Goal: Contribute content: Contribute content

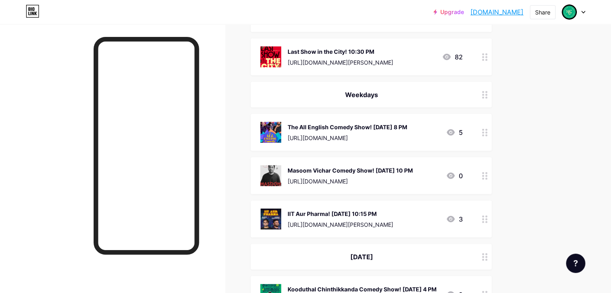
scroll to position [1968, 0]
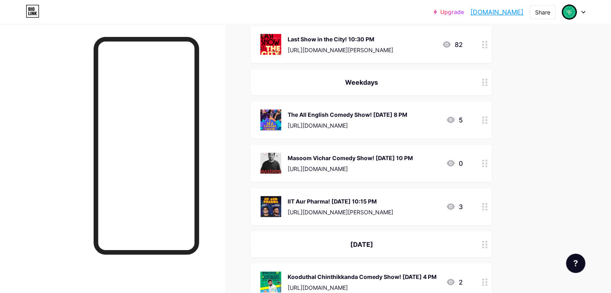
click at [487, 160] on icon at bounding box center [485, 164] width 6 height 8
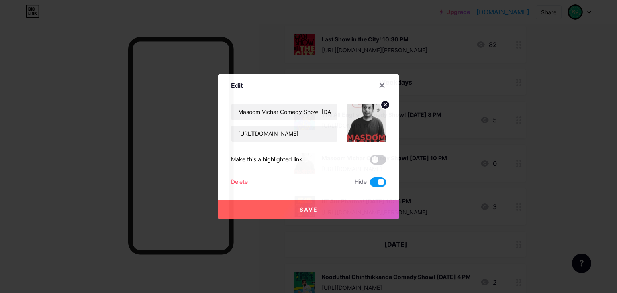
click at [381, 177] on div "Masoom Vichar Comedy Show! [DATE] 10 PM [URL][DOMAIN_NAME] Make this a highligh…" at bounding box center [308, 146] width 155 height 84
click at [373, 204] on button "Save" at bounding box center [308, 209] width 181 height 19
click at [375, 184] on span at bounding box center [378, 182] width 16 height 10
click at [370, 184] on input "checkbox" at bounding box center [370, 184] width 0 height 0
click at [380, 87] on icon at bounding box center [382, 85] width 4 height 4
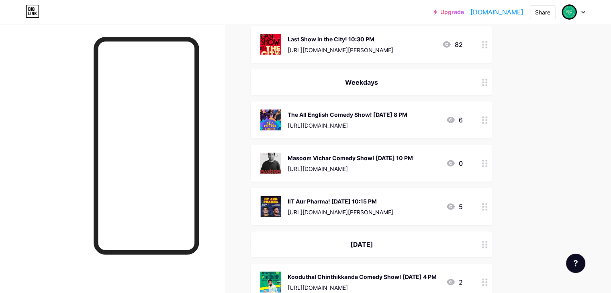
click at [487, 160] on icon at bounding box center [485, 164] width 6 height 8
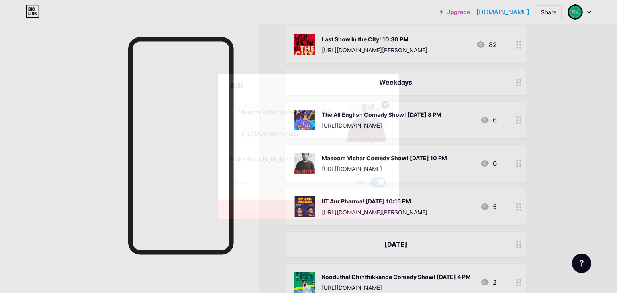
click at [373, 180] on span at bounding box center [378, 182] width 16 height 10
click at [370, 184] on input "checkbox" at bounding box center [370, 184] width 0 height 0
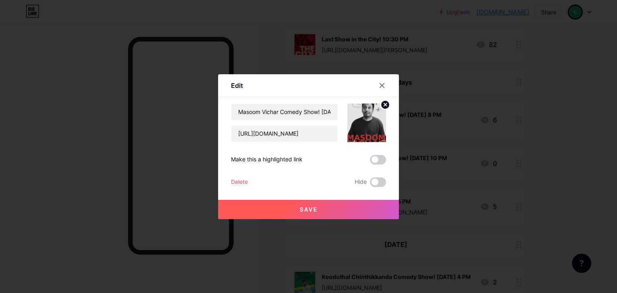
click at [369, 209] on button "Save" at bounding box center [308, 209] width 181 height 19
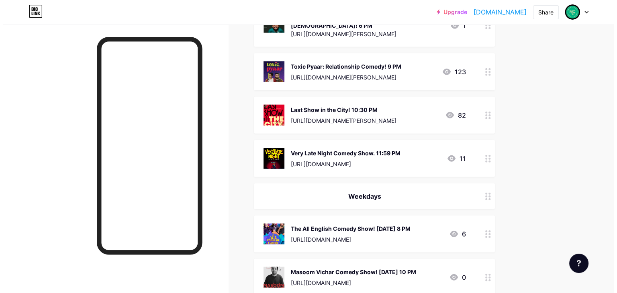
scroll to position [1853, 0]
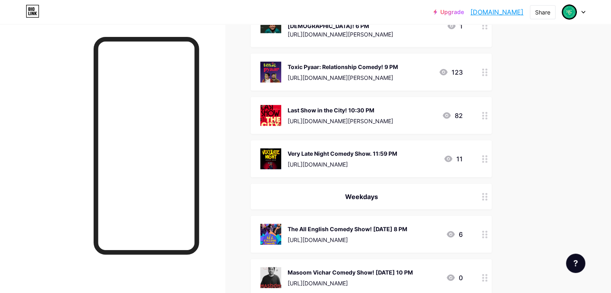
click at [484, 118] on circle at bounding box center [483, 119] width 2 height 2
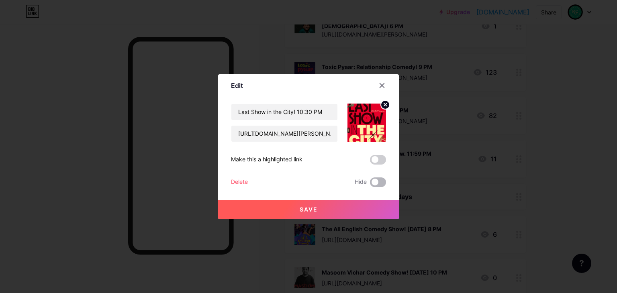
click at [377, 182] on span at bounding box center [378, 182] width 16 height 10
click at [370, 184] on input "checkbox" at bounding box center [370, 184] width 0 height 0
click at [382, 208] on button "Save" at bounding box center [308, 209] width 181 height 19
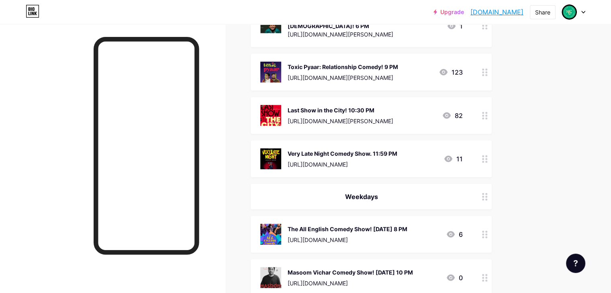
click at [487, 161] on circle at bounding box center [486, 162] width 2 height 2
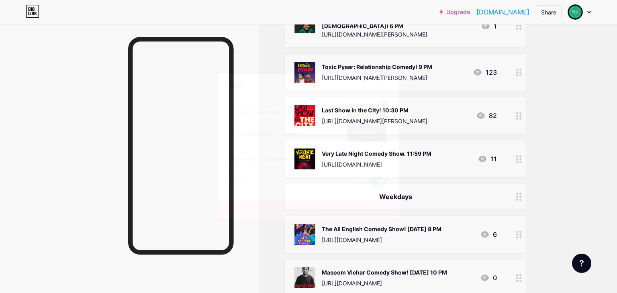
drag, startPoint x: 377, startPoint y: 184, endPoint x: 368, endPoint y: 216, distance: 33.5
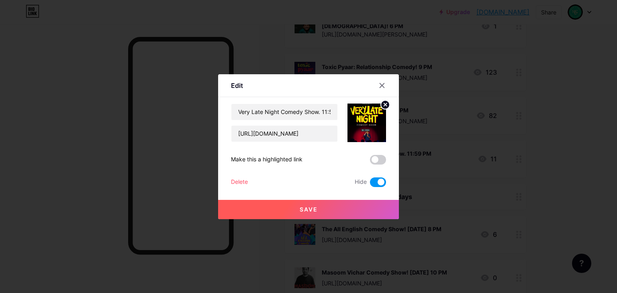
click at [375, 185] on span at bounding box center [378, 182] width 16 height 10
click at [370, 184] on input "checkbox" at bounding box center [370, 184] width 0 height 0
click at [368, 219] on div at bounding box center [308, 146] width 617 height 293
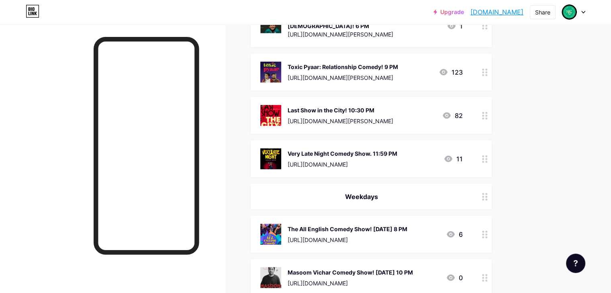
click at [487, 155] on icon at bounding box center [485, 159] width 6 height 8
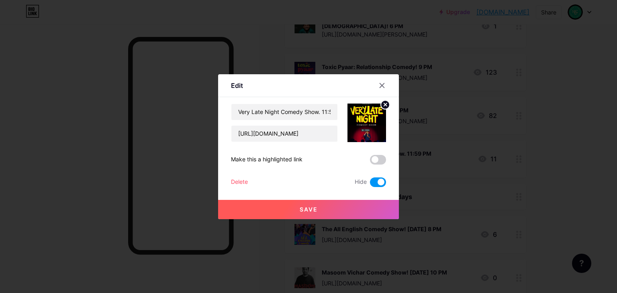
click at [382, 181] on span at bounding box center [378, 182] width 16 height 10
click at [370, 184] on input "checkbox" at bounding box center [370, 184] width 0 height 0
click at [375, 212] on button "Save" at bounding box center [308, 209] width 181 height 19
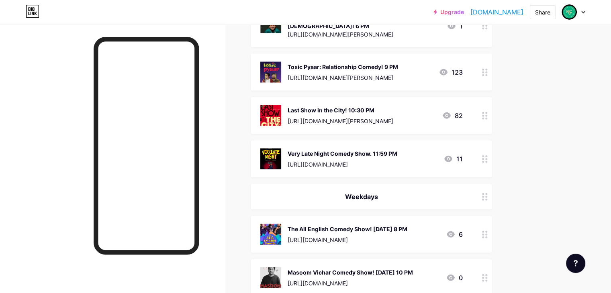
click at [407, 225] on div "The All English Comedy Show! [DATE] 8 PM" at bounding box center [348, 229] width 120 height 8
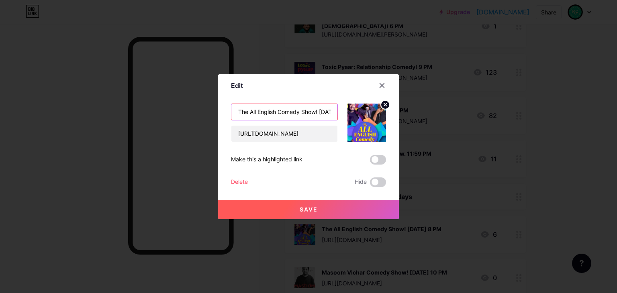
scroll to position [0, 31]
click at [318, 110] on input "The All English Comedy Show! [DATE] 8 PM" at bounding box center [284, 112] width 106 height 16
type input "The All English Comedy Show! 8 PM"
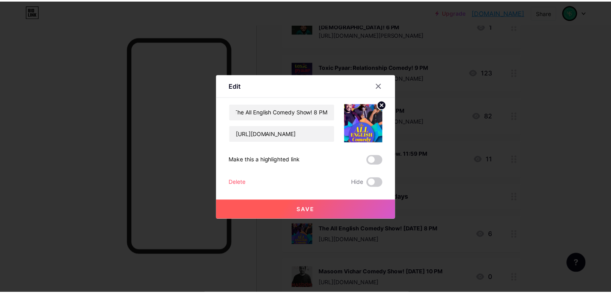
scroll to position [0, 0]
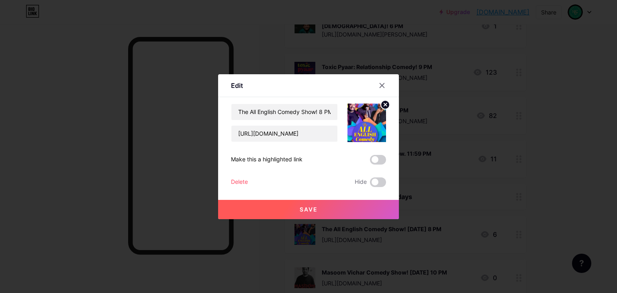
click at [374, 210] on button "Save" at bounding box center [308, 209] width 181 height 19
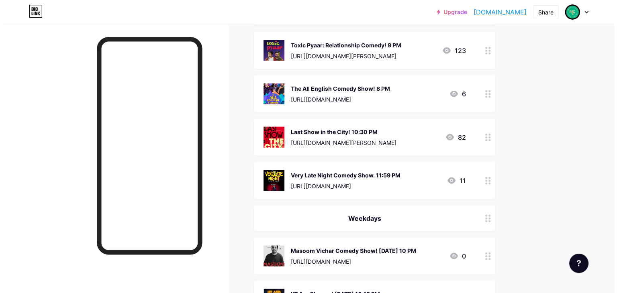
scroll to position [1893, 0]
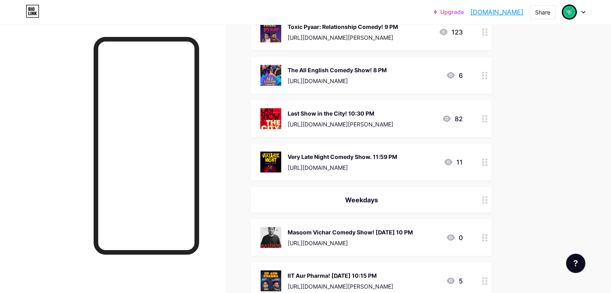
click at [413, 228] on div "Masoom Vichar Comedy Show! [DATE] 10 PM" at bounding box center [350, 232] width 125 height 8
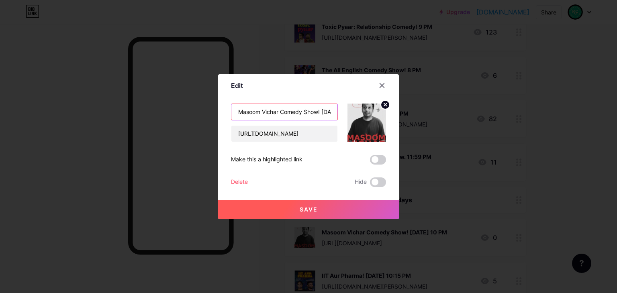
scroll to position [0, 36]
drag, startPoint x: 323, startPoint y: 110, endPoint x: 315, endPoint y: 110, distance: 8.0
click at [315, 110] on input "Masoom Vichar Comedy Show! [DATE] 10 PM" at bounding box center [284, 112] width 106 height 16
type input "Masoom Vichar Comedy Show! 10 PM"
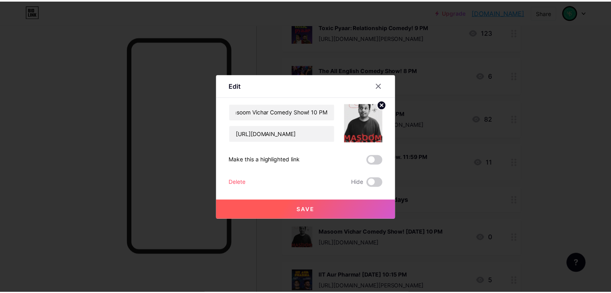
scroll to position [0, 0]
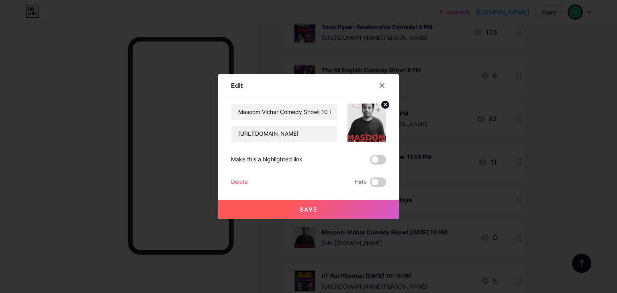
click at [336, 211] on button "Save" at bounding box center [308, 209] width 181 height 19
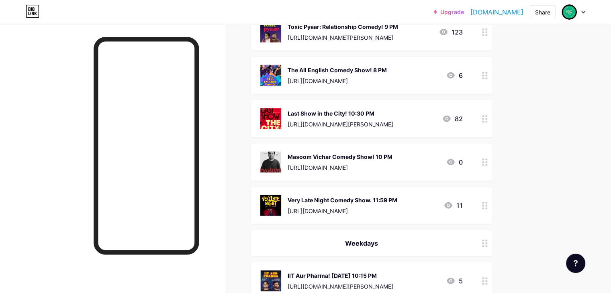
click at [492, 230] on div at bounding box center [485, 243] width 14 height 26
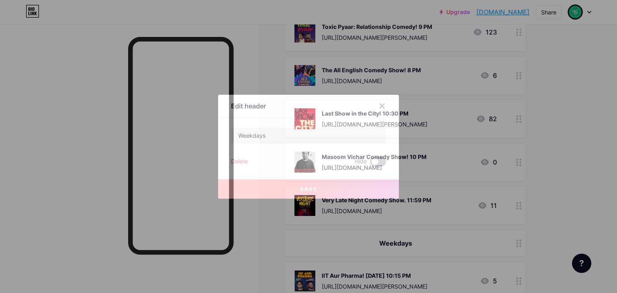
click at [382, 160] on span at bounding box center [378, 162] width 16 height 10
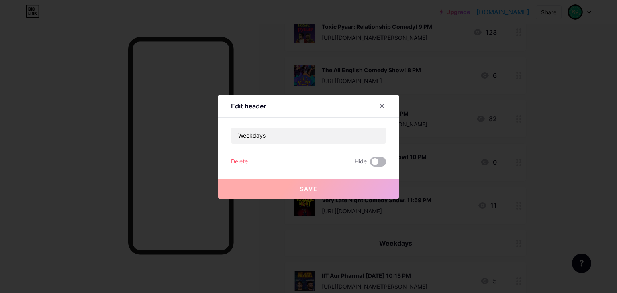
click at [370, 164] on input "checkbox" at bounding box center [370, 164] width 0 height 0
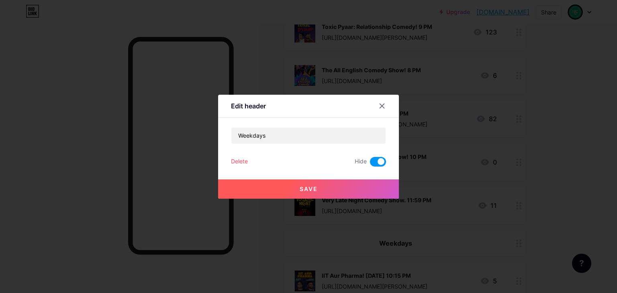
click at [383, 190] on button "Save" at bounding box center [308, 188] width 181 height 19
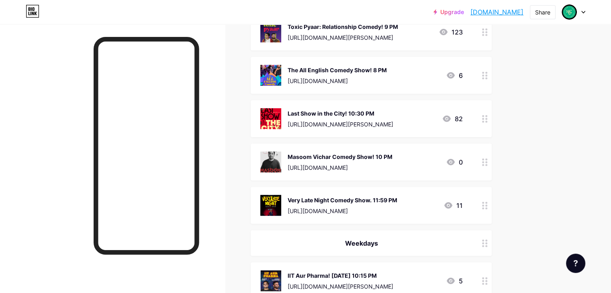
click at [492, 263] on div at bounding box center [485, 281] width 14 height 37
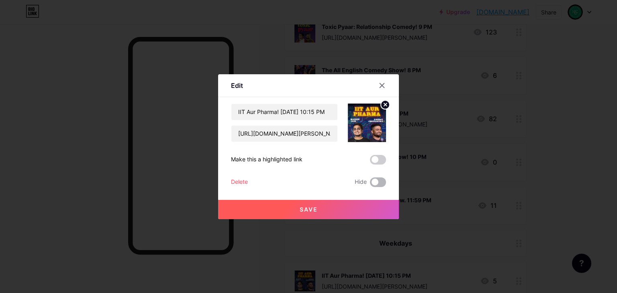
click at [382, 183] on span at bounding box center [378, 182] width 16 height 10
click at [370, 184] on input "checkbox" at bounding box center [370, 184] width 0 height 0
click at [386, 208] on button "Save" at bounding box center [308, 209] width 181 height 19
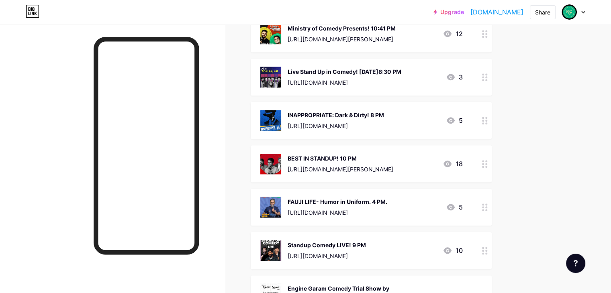
scroll to position [889, 0]
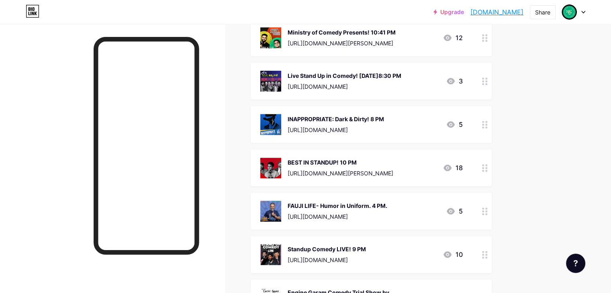
click at [492, 74] on div at bounding box center [485, 81] width 14 height 37
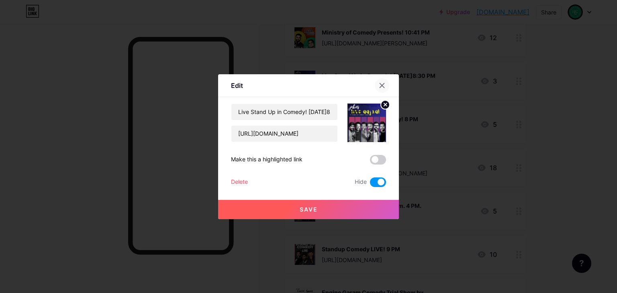
click at [384, 82] on icon at bounding box center [382, 85] width 6 height 6
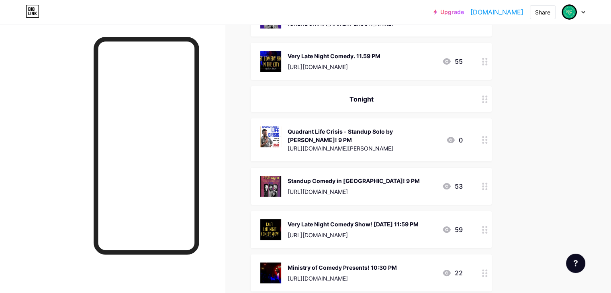
scroll to position [126, 0]
click at [492, 182] on div at bounding box center [485, 186] width 14 height 37
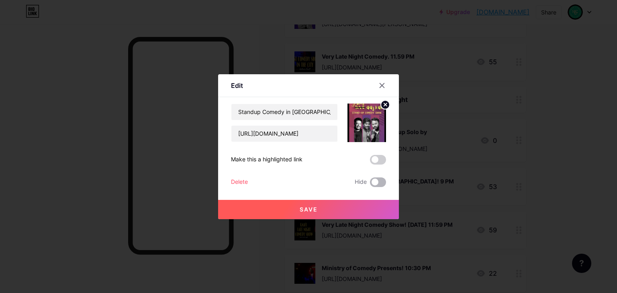
click at [375, 182] on span at bounding box center [378, 182] width 16 height 10
click at [370, 184] on input "checkbox" at bounding box center [370, 184] width 0 height 0
click at [384, 212] on button "Save" at bounding box center [308, 209] width 181 height 19
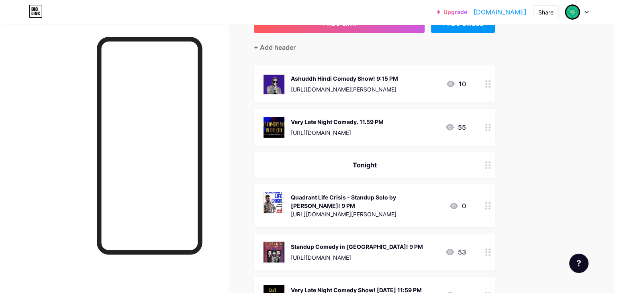
scroll to position [46, 0]
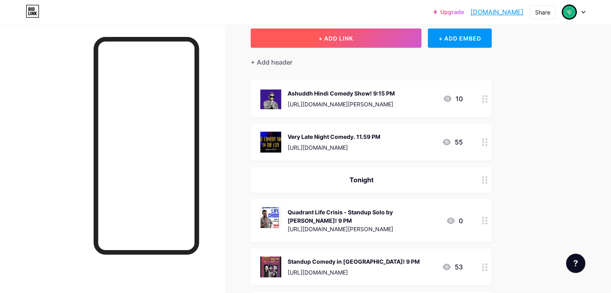
click at [353, 39] on span "+ ADD LINK" at bounding box center [335, 38] width 35 height 7
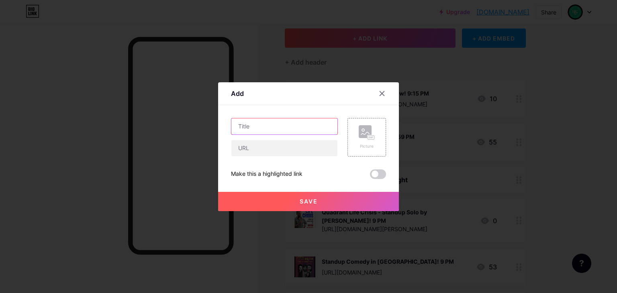
click at [296, 128] on input "text" at bounding box center [284, 126] width 106 height 16
type input "LinkedIn Park: Standup Comedy bu [PERSON_NAME]"
click at [263, 152] on input "text" at bounding box center [284, 148] width 106 height 16
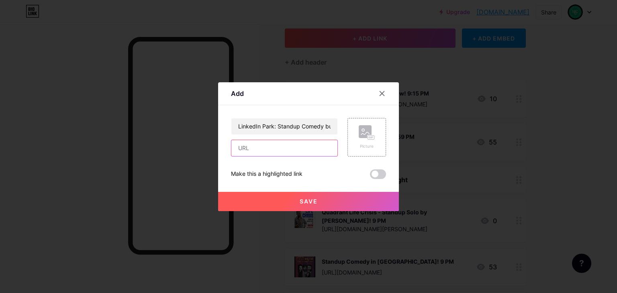
paste input "[URL][DOMAIN_NAME]"
type input "[URL][DOMAIN_NAME]"
click at [363, 139] on icon at bounding box center [367, 132] width 16 height 15
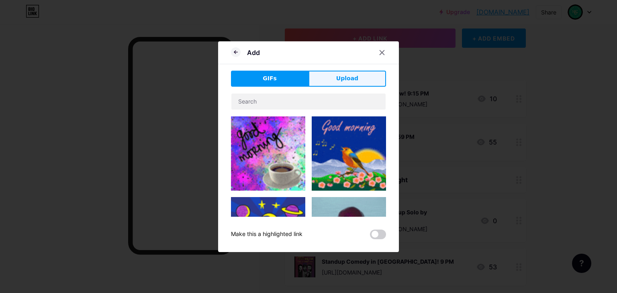
click at [342, 83] on button "Upload" at bounding box center [347, 79] width 78 height 16
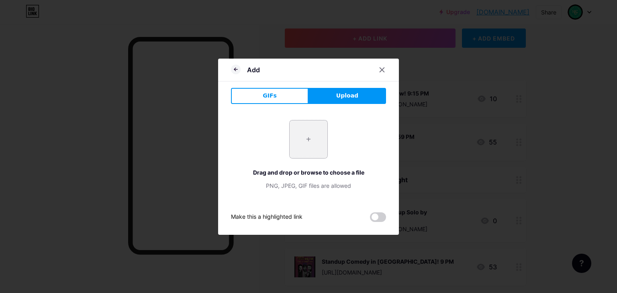
click at [310, 139] on input "file" at bounding box center [309, 139] width 38 height 38
type input "C:\fakepath\Screenshot [DATE] 104231.png"
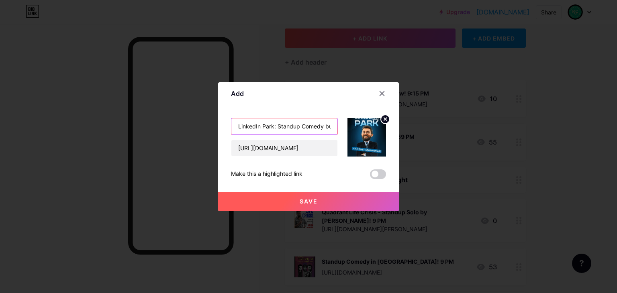
click at [324, 126] on input "LinkedIn Park: Standup Comedy bu [PERSON_NAME]" at bounding box center [284, 126] width 106 height 16
click at [326, 125] on input "LinkedIn Park: Standup Comedy bu [PERSON_NAME]" at bounding box center [284, 126] width 106 height 16
click at [284, 124] on input "LinkedIn Park: Standup Comedy bu [PERSON_NAME]" at bounding box center [284, 126] width 106 height 16
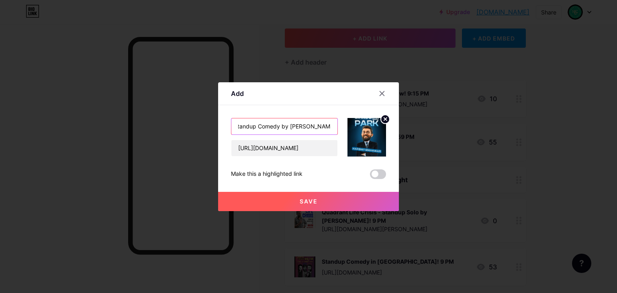
click at [329, 129] on input "LinkedIn Park: Standup Comedy by [PERSON_NAME]" at bounding box center [284, 126] width 106 height 16
click at [325, 126] on input "LinkedIn Park: Standup Comedy by [PERSON_NAME] Mahaw0ar" at bounding box center [284, 126] width 106 height 16
type input "LinkedIn Park: Standup Comedy by [PERSON_NAME]! [DATE] 7 PM"
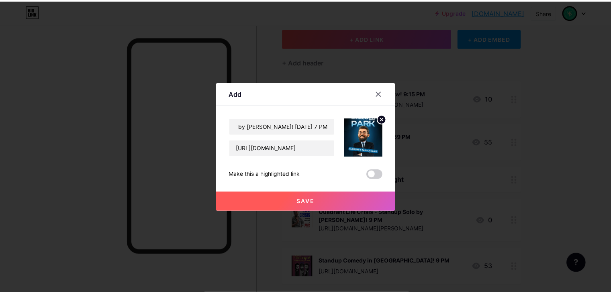
scroll to position [0, 0]
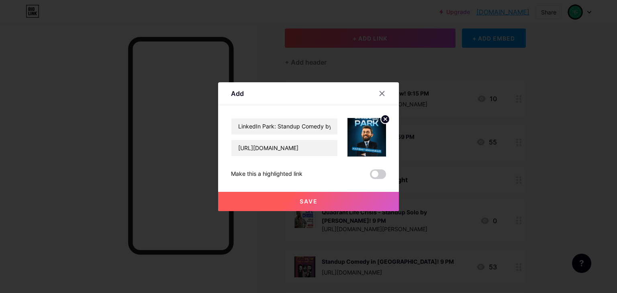
click at [340, 202] on button "Save" at bounding box center [308, 201] width 181 height 19
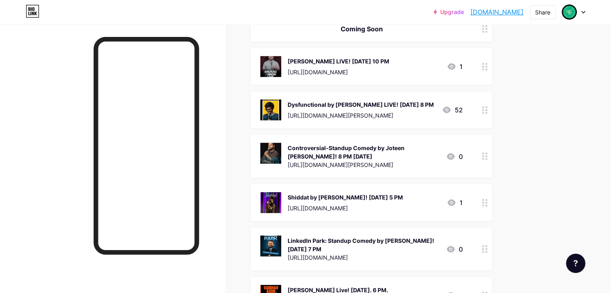
scroll to position [2458, 0]
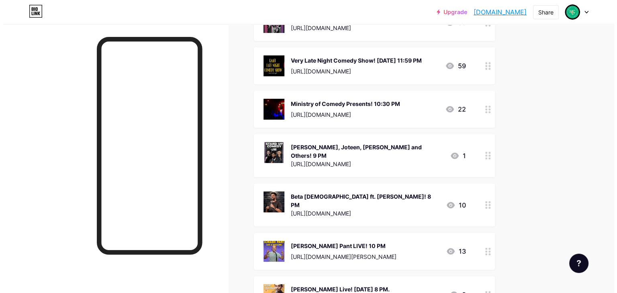
scroll to position [0, 0]
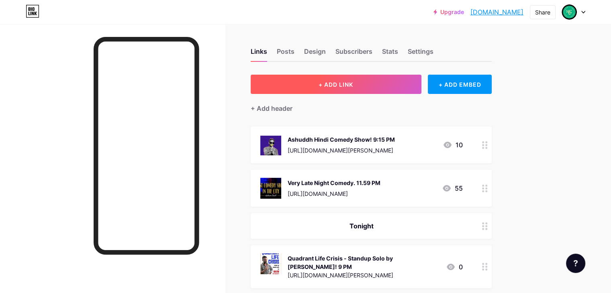
click at [382, 92] on button "+ ADD LINK" at bounding box center [336, 84] width 171 height 19
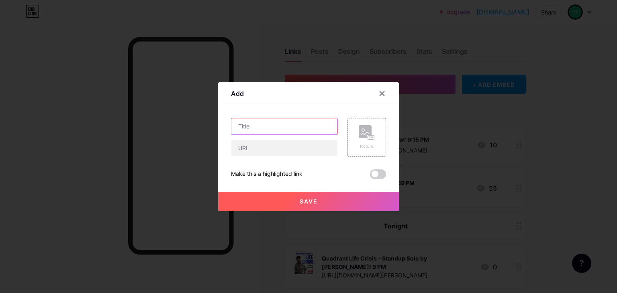
click at [290, 127] on input "text" at bounding box center [284, 126] width 106 height 16
type input "c"
type input "Confidence FT. [PERSON_NAME]! [DATE] 5PM"
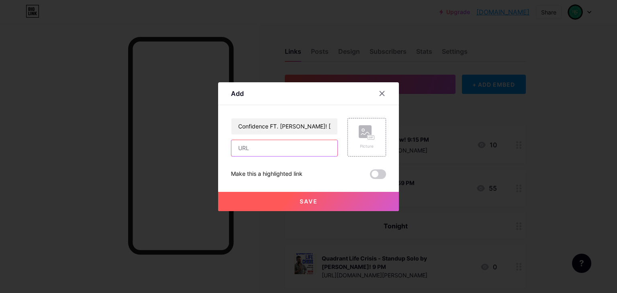
click at [263, 145] on input "text" at bounding box center [284, 148] width 106 height 16
paste input "[URL][DOMAIN_NAME][PERSON_NAME]"
type input "[URL][DOMAIN_NAME][PERSON_NAME]"
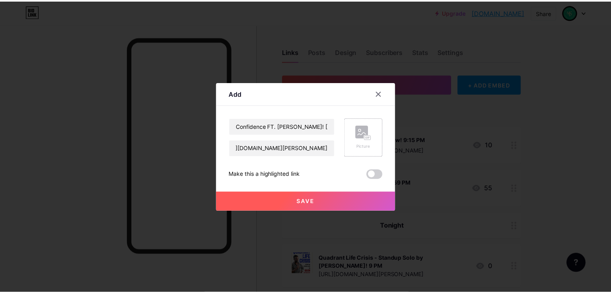
scroll to position [0, 0]
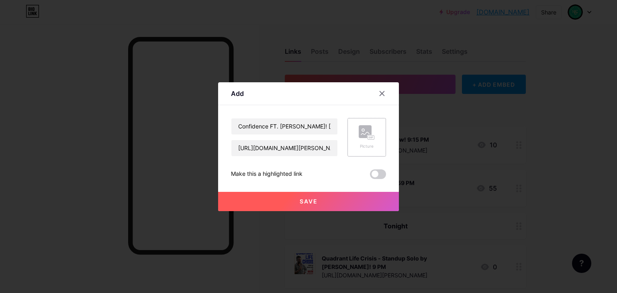
click at [364, 139] on icon at bounding box center [367, 132] width 16 height 15
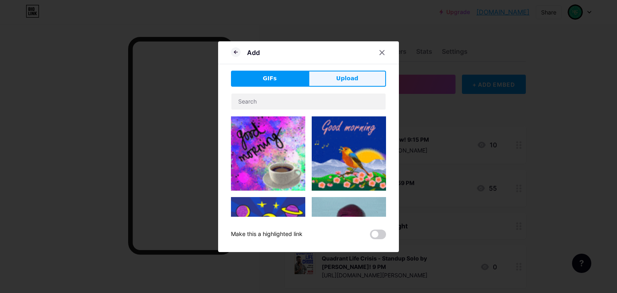
click at [351, 79] on span "Upload" at bounding box center [347, 78] width 22 height 8
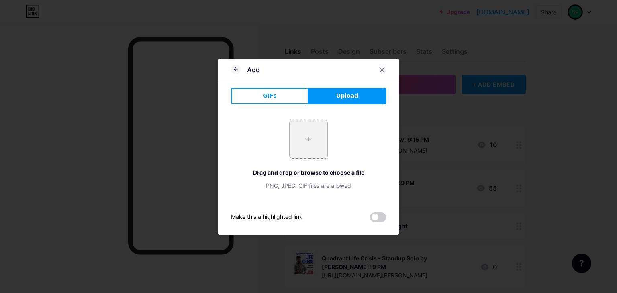
click at [299, 131] on input "file" at bounding box center [309, 139] width 38 height 38
type input "C:\fakepath\Screenshot [DATE] 104531.png"
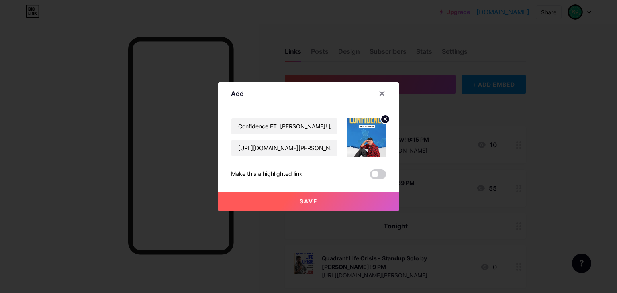
click at [363, 205] on button "Save" at bounding box center [308, 201] width 181 height 19
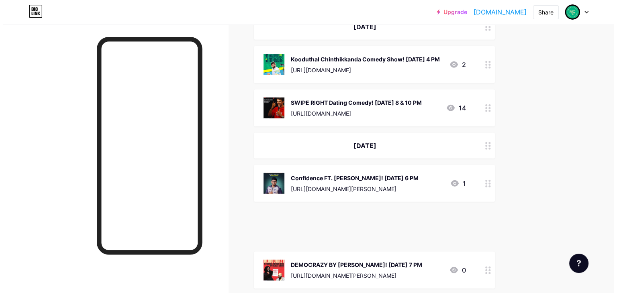
scroll to position [2184, 0]
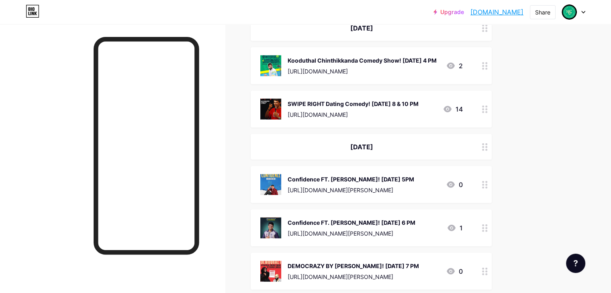
click at [414, 174] on div "Confidence FT. [PERSON_NAME]! [DATE] 5PM [URL][DOMAIN_NAME][PERSON_NAME]" at bounding box center [351, 184] width 126 height 21
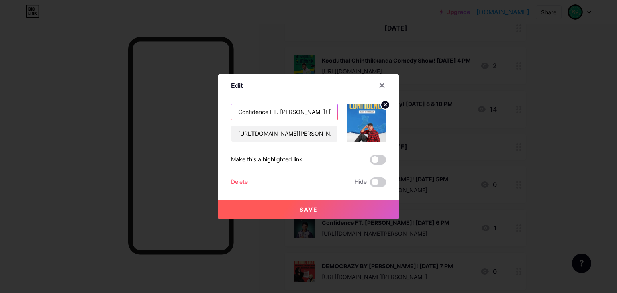
click at [324, 110] on input "Confidence FT. [PERSON_NAME]! [DATE] 5PM" at bounding box center [284, 112] width 106 height 16
click at [323, 111] on input "Confidence FT. [PERSON_NAME]! [DATE] 5PM" at bounding box center [284, 112] width 106 height 16
type input "Confidence FT. [PERSON_NAME]! [DATE] 5 PM"
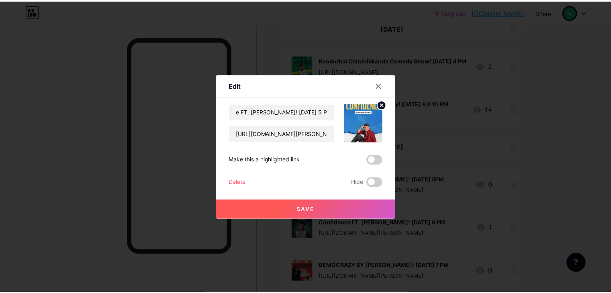
scroll to position [0, 0]
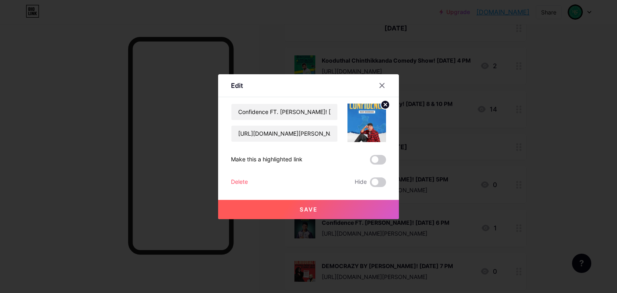
click at [353, 210] on button "Save" at bounding box center [308, 209] width 181 height 19
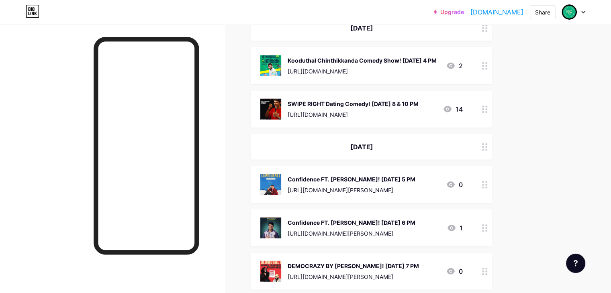
click at [487, 224] on icon at bounding box center [485, 228] width 6 height 8
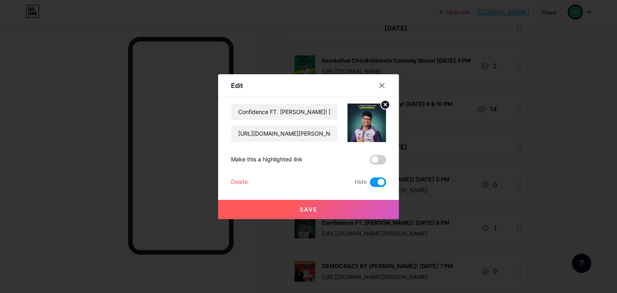
click at [239, 179] on div "Delete" at bounding box center [239, 182] width 17 height 10
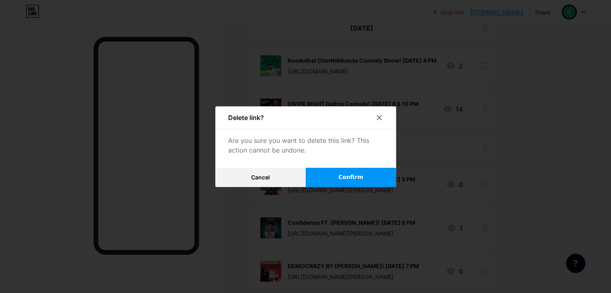
click at [350, 177] on span "Confirm" at bounding box center [350, 177] width 25 height 8
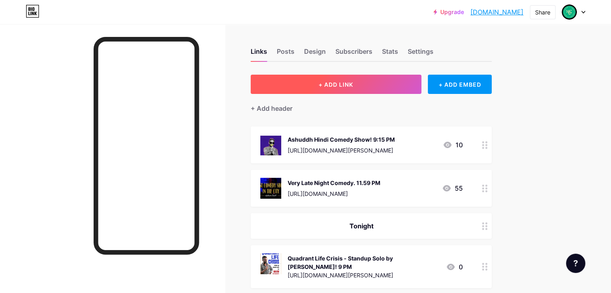
click at [374, 89] on button "+ ADD LINK" at bounding box center [336, 84] width 171 height 19
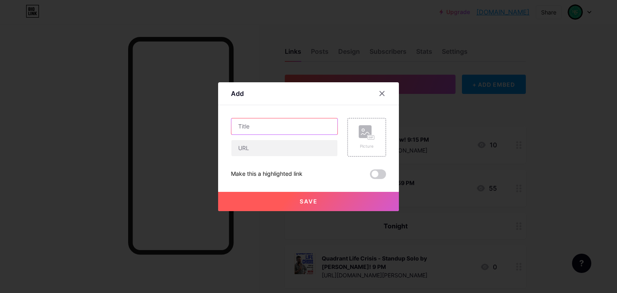
click at [274, 126] on input "text" at bounding box center [284, 126] width 106 height 16
type input "p"
type input "Pilot Gomma feat. Sachin Gommaboy! [DATE] 4 PM"
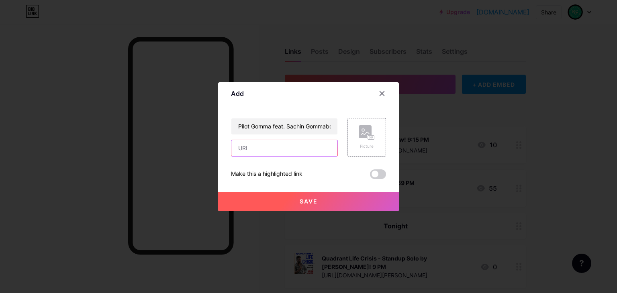
click at [267, 147] on input "text" at bounding box center [284, 148] width 106 height 16
paste input "[URL][DOMAIN_NAME]"
type input "[URL][DOMAIN_NAME]"
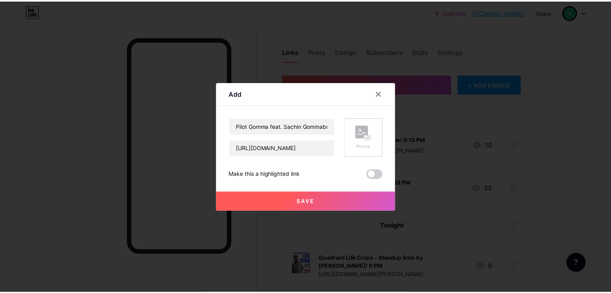
scroll to position [0, 0]
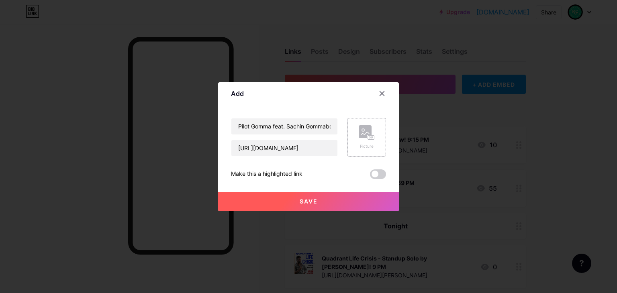
click at [369, 128] on rect at bounding box center [365, 131] width 13 height 13
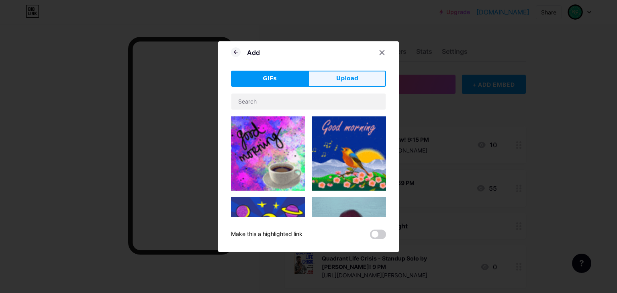
click at [367, 75] on button "Upload" at bounding box center [347, 79] width 78 height 16
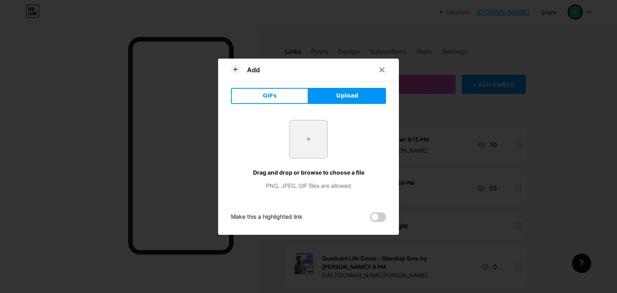
click at [305, 147] on input "file" at bounding box center [309, 139] width 38 height 38
type input "C:\fakepath\Screenshot [DATE] 104839.png"
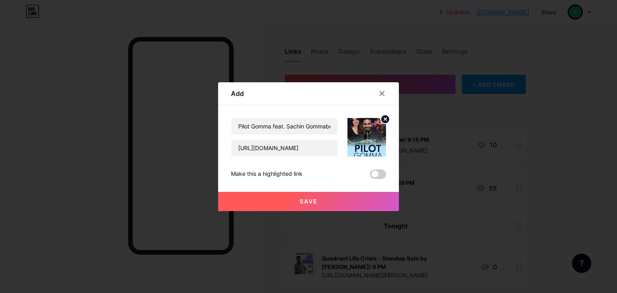
click at [371, 198] on button "Save" at bounding box center [308, 201] width 181 height 19
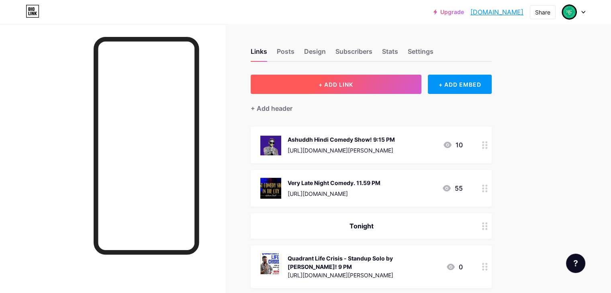
click at [353, 81] on span "+ ADD LINK" at bounding box center [335, 84] width 35 height 7
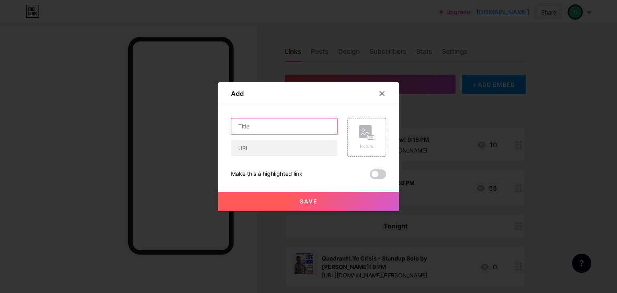
click at [299, 124] on input "text" at bounding box center [284, 126] width 106 height 16
type input "g"
click at [331, 125] on input "Ghar Waapsi - by [PERSON_NAME]!" at bounding box center [284, 126] width 106 height 16
click at [324, 124] on input "Ghar Waapsi - by [PERSON_NAME]! [DATE]" at bounding box center [284, 126] width 106 height 16
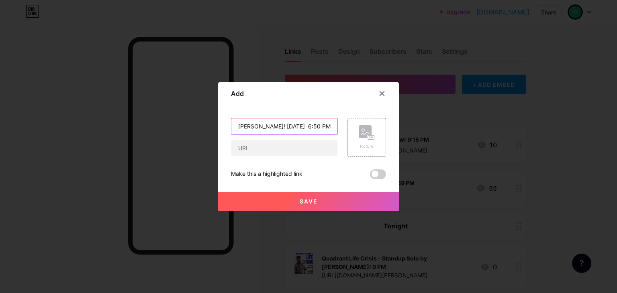
scroll to position [0, 62]
click at [308, 124] on input "Ghar Waapsi - by [PERSON_NAME]! [DATE] 6:50 PM" at bounding box center [284, 126] width 106 height 16
type input "Ghar Waapsi - by [PERSON_NAME]! [DATE] 6:50 PM"
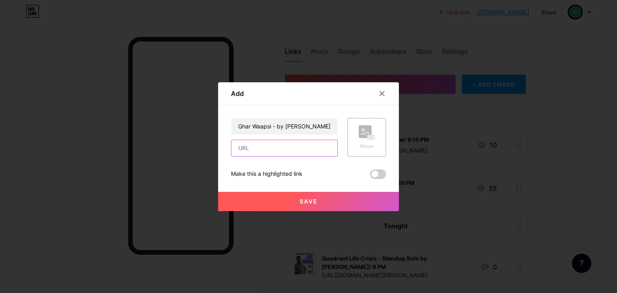
click at [259, 152] on input "text" at bounding box center [284, 148] width 106 height 16
paste input "[URL][DOMAIN_NAME][PERSON_NAME]"
type input "[URL][DOMAIN_NAME][PERSON_NAME]"
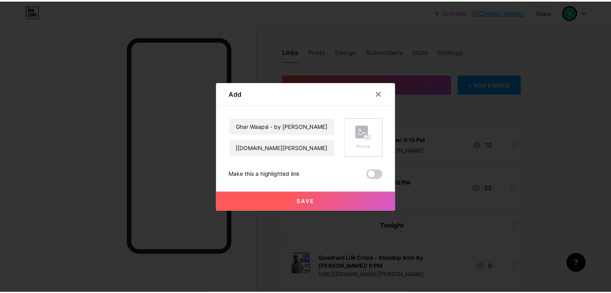
scroll to position [0, 0]
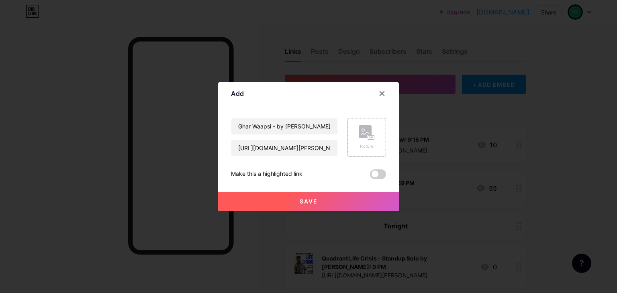
click at [357, 129] on div "Picture" at bounding box center [366, 137] width 39 height 39
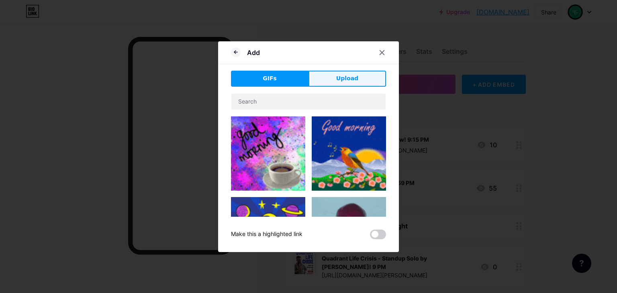
click at [346, 76] on span "Upload" at bounding box center [347, 78] width 22 height 8
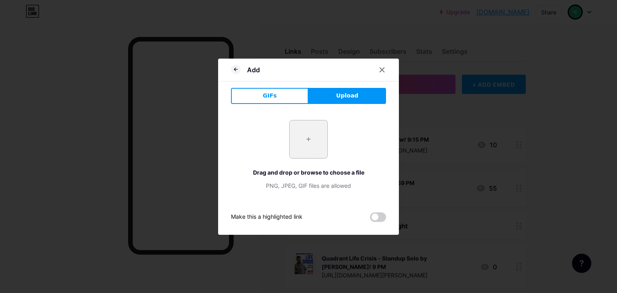
click at [305, 140] on input "file" at bounding box center [309, 139] width 38 height 38
click at [316, 135] on input "file" at bounding box center [309, 139] width 38 height 38
type input "C:\fakepath\Screenshot [DATE] 105303.png"
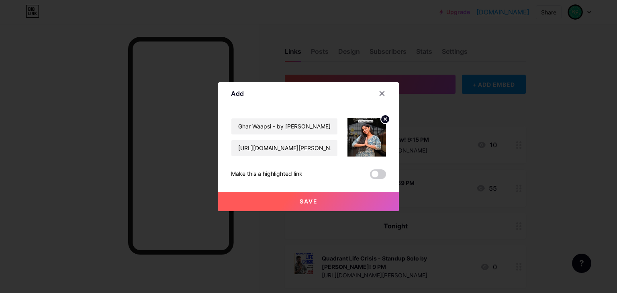
click at [362, 202] on button "Save" at bounding box center [308, 201] width 181 height 19
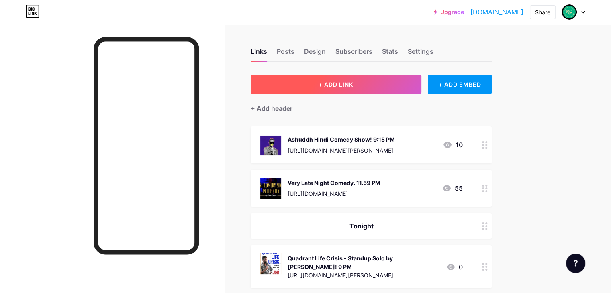
click at [365, 90] on button "+ ADD LINK" at bounding box center [336, 84] width 171 height 19
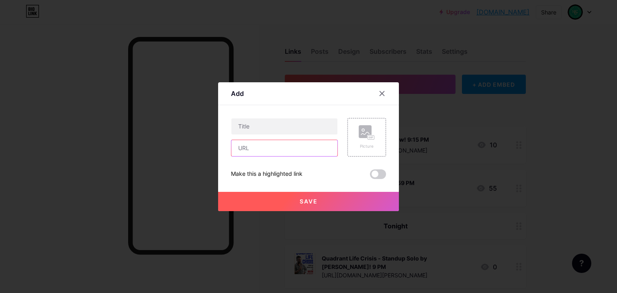
click at [289, 150] on input "text" at bounding box center [284, 148] width 106 height 16
paste input "[URL][DOMAIN_NAME][PERSON_NAME]"
type input "[URL][DOMAIN_NAME][PERSON_NAME]"
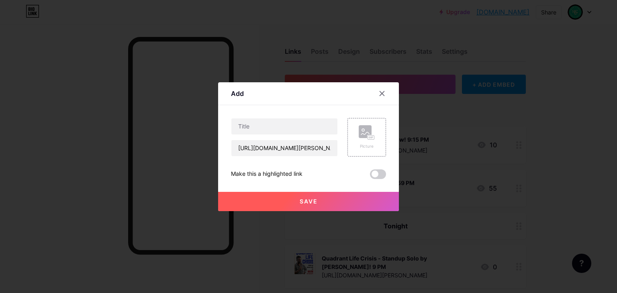
click at [275, 116] on div "Content YouTube Play YouTube video without leaving your page. ADD Vimeo Play Vi…" at bounding box center [308, 142] width 155 height 74
click at [279, 124] on input "text" at bounding box center [284, 126] width 106 height 16
type input "t"
click at [329, 121] on input "The Classroom feat. [PERSON_NAME]!" at bounding box center [284, 126] width 106 height 16
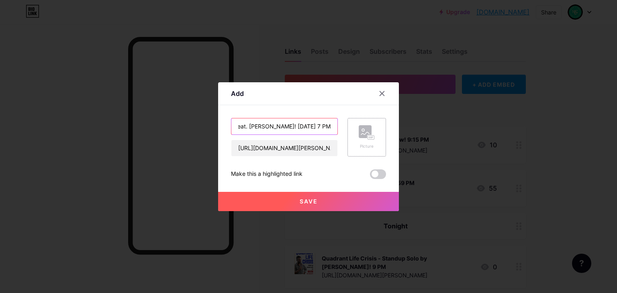
type input "The Classroom feat. [PERSON_NAME]! [DATE] 7 PM"
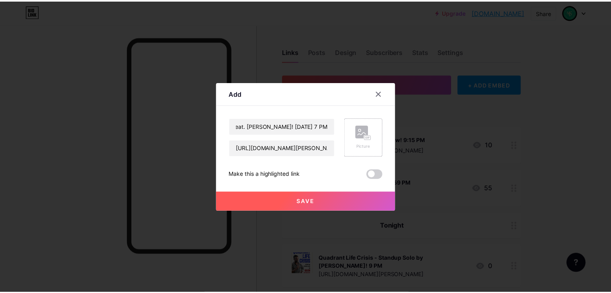
scroll to position [0, 0]
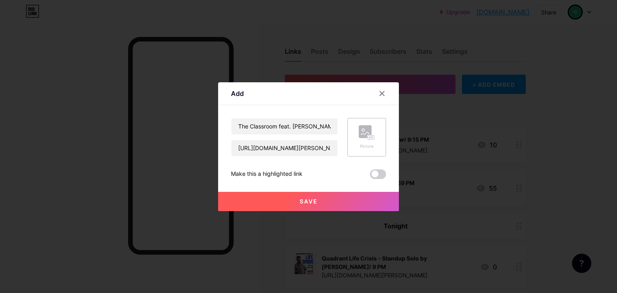
click at [353, 139] on div "Picture" at bounding box center [366, 137] width 39 height 39
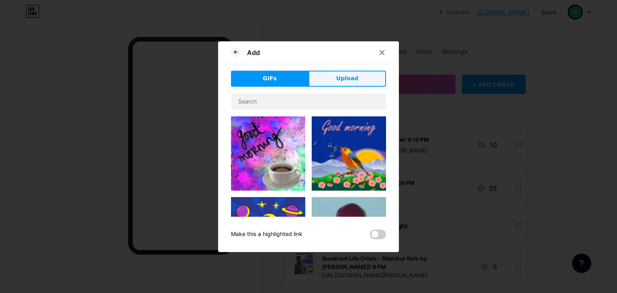
click at [364, 77] on button "Upload" at bounding box center [347, 79] width 78 height 16
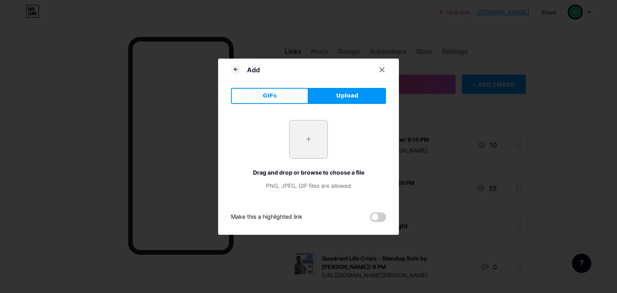
click at [306, 152] on input "file" at bounding box center [309, 139] width 38 height 38
type input "C:\fakepath\Screenshot [DATE] 105556.png"
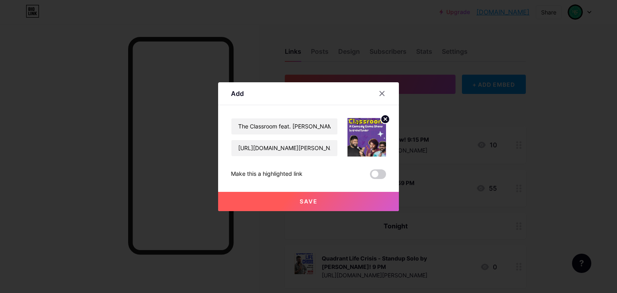
click at [355, 197] on button "Save" at bounding box center [308, 201] width 181 height 19
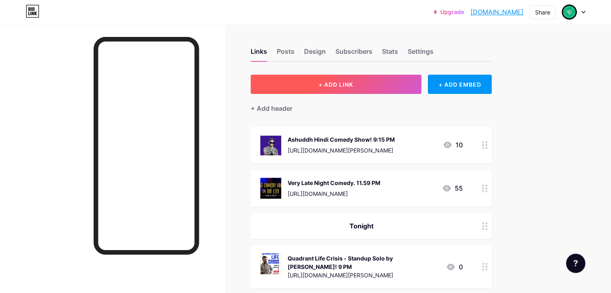
click at [382, 91] on button "+ ADD LINK" at bounding box center [336, 84] width 171 height 19
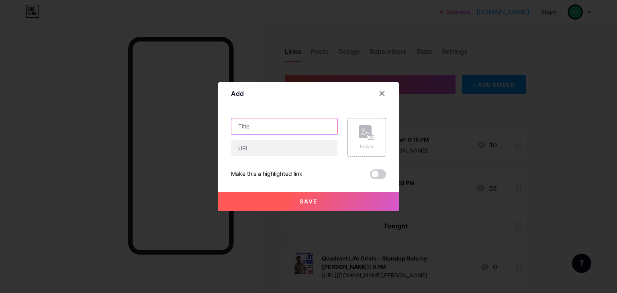
click at [301, 131] on input "text" at bounding box center [284, 126] width 106 height 16
type input "f"
drag, startPoint x: 308, startPoint y: 125, endPoint x: 275, endPoint y: 122, distance: 32.6
click at [275, 122] on input "Family Strees comedy s" at bounding box center [284, 126] width 106 height 16
click at [296, 127] on input "Family Strees!" at bounding box center [284, 126] width 106 height 16
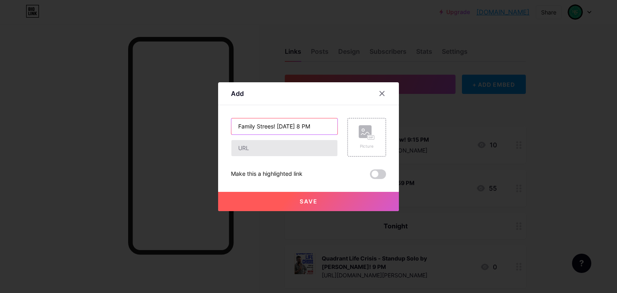
type input "Family Strees! [DATE] 8 PM"
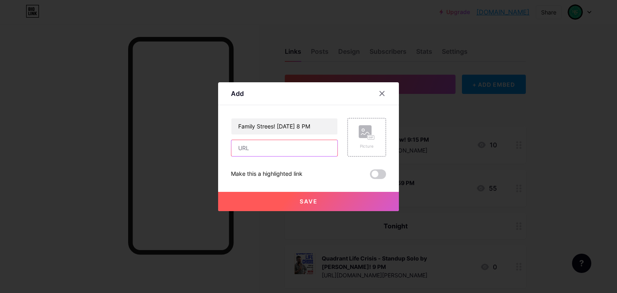
click at [275, 148] on input "text" at bounding box center [284, 148] width 106 height 16
paste input "[URL][DOMAIN_NAME]"
type input "[URL][DOMAIN_NAME]"
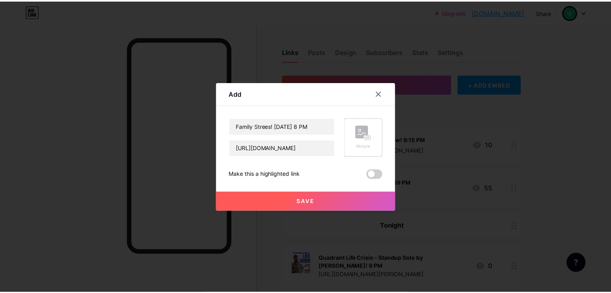
scroll to position [0, 0]
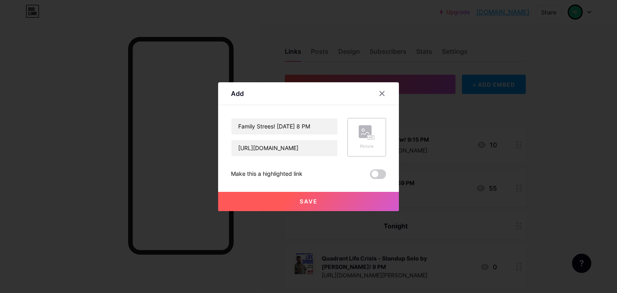
click at [364, 132] on rect at bounding box center [365, 131] width 13 height 13
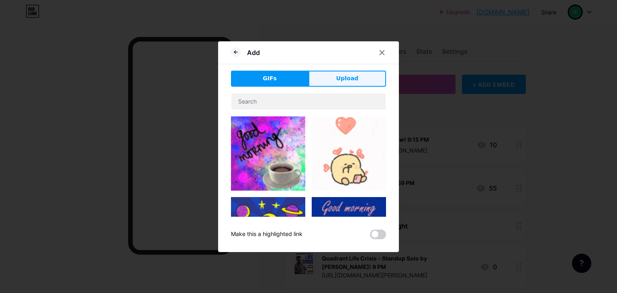
click at [380, 79] on button "Upload" at bounding box center [347, 79] width 78 height 16
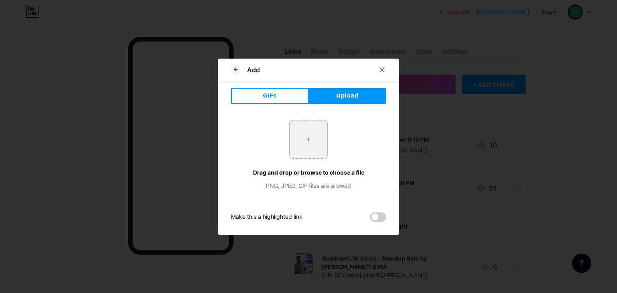
click at [308, 137] on input "file" at bounding box center [309, 139] width 38 height 38
type input "C:\fakepath\Screenshot [DATE] 105529.png"
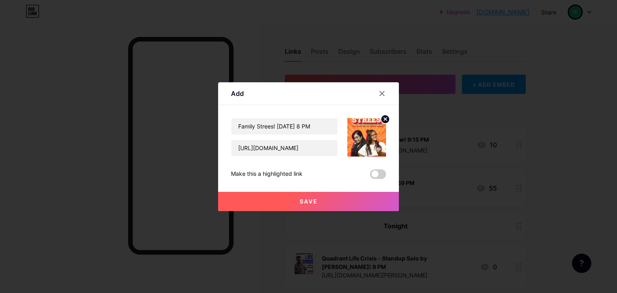
click at [359, 200] on button "Save" at bounding box center [308, 201] width 181 height 19
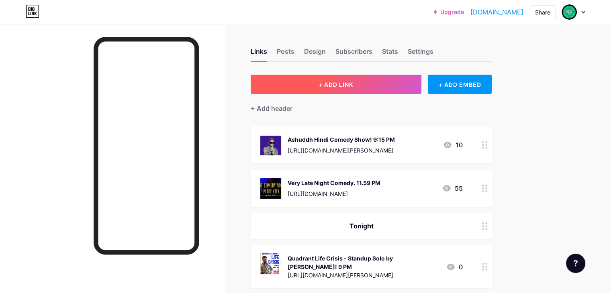
click at [389, 91] on button "+ ADD LINK" at bounding box center [336, 84] width 171 height 19
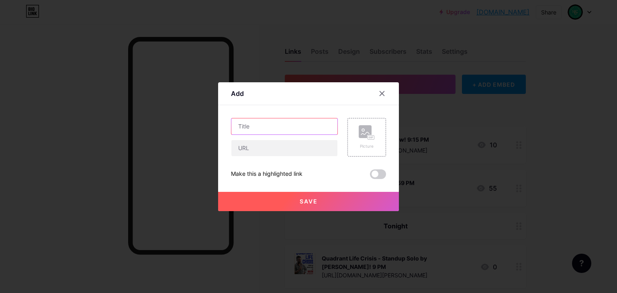
click at [274, 124] on input "text" at bounding box center [284, 126] width 106 height 16
type input "m"
type input "MaHAHAdevan Live! A Malayalam Crowd Work Show! [DATE] 7 PM"
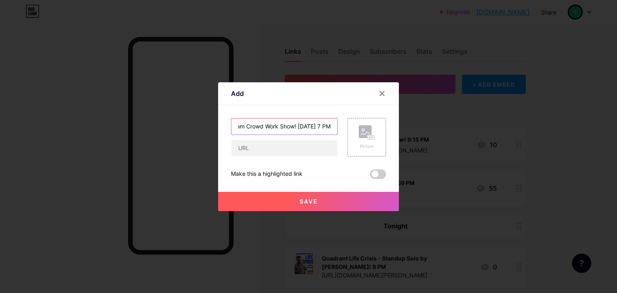
scroll to position [0, 0]
click at [268, 153] on input "text" at bounding box center [284, 148] width 106 height 16
paste input "[URL][DOMAIN_NAME]"
type input "[URL][DOMAIN_NAME]"
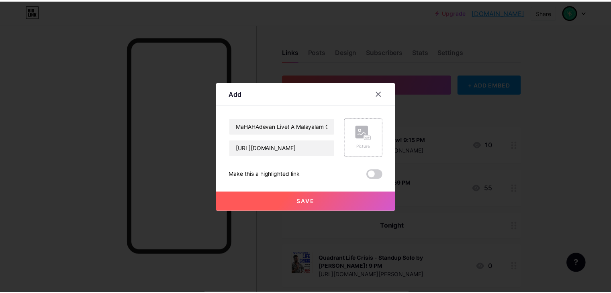
scroll to position [0, 0]
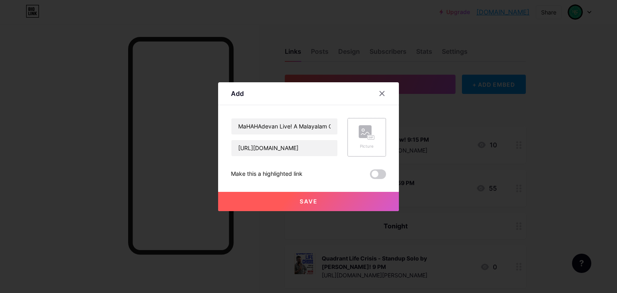
click at [355, 137] on div "Picture" at bounding box center [366, 137] width 39 height 39
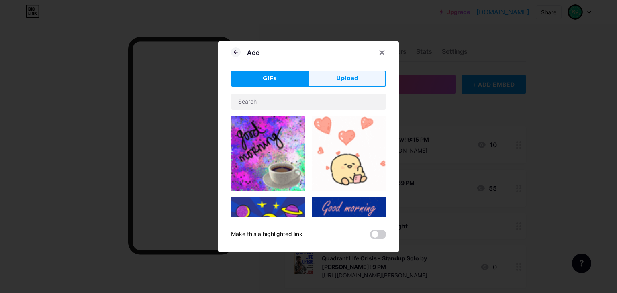
click at [334, 82] on button "Upload" at bounding box center [347, 79] width 78 height 16
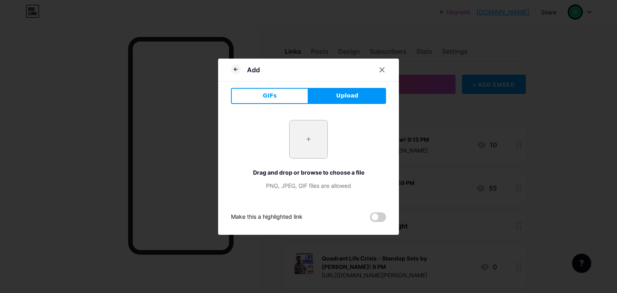
click at [305, 151] on input "file" at bounding box center [309, 139] width 38 height 38
type input "C:\fakepath\Screenshot [DATE] 105535.png"
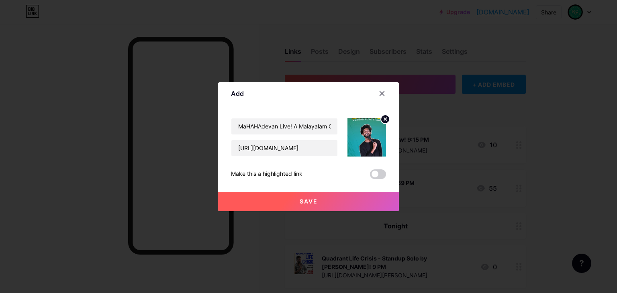
click at [368, 199] on button "Save" at bounding box center [308, 201] width 181 height 19
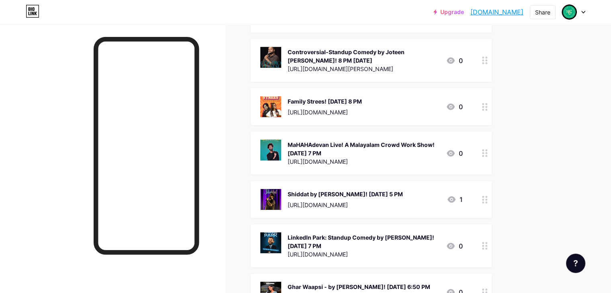
scroll to position [2658, 0]
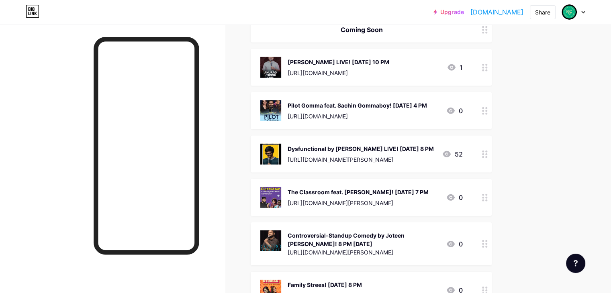
scroll to position [2460, 0]
